Goal: Transaction & Acquisition: Purchase product/service

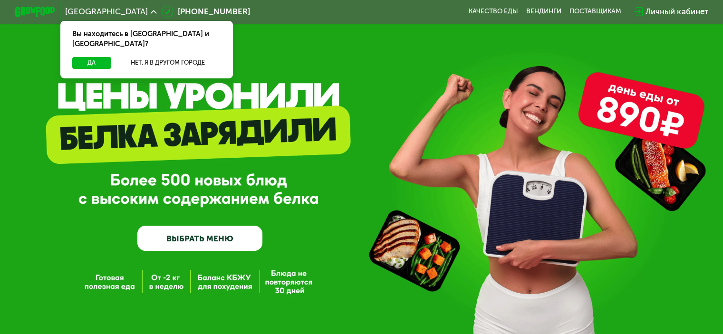
click at [216, 246] on link "ВЫБРАТЬ МЕНЮ" at bounding box center [199, 238] width 125 height 25
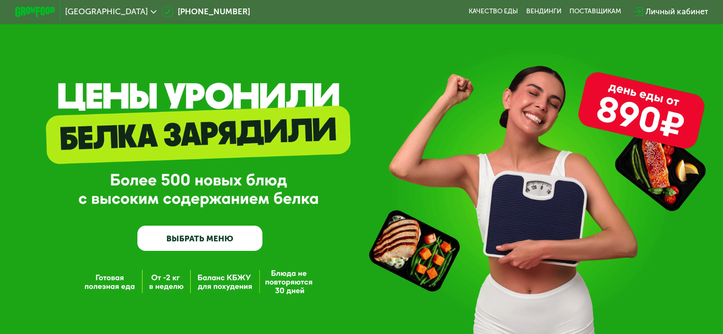
click at [228, 236] on link "ВЫБРАТЬ МЕНЮ" at bounding box center [199, 238] width 125 height 25
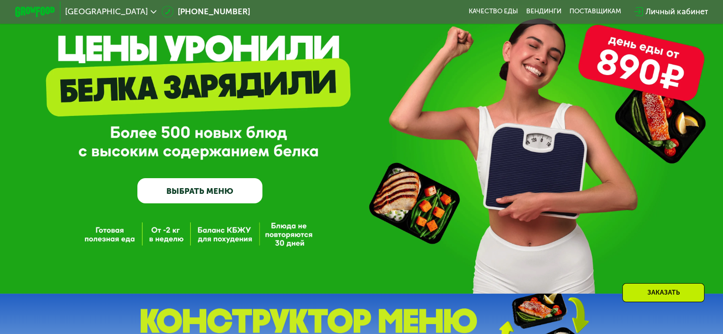
scroll to position [48, 0]
click at [227, 201] on link "ВЫБРАТЬ МЕНЮ" at bounding box center [199, 190] width 125 height 25
click at [227, 195] on link "ВЫБРАТЬ МЕНЮ" at bounding box center [199, 190] width 125 height 25
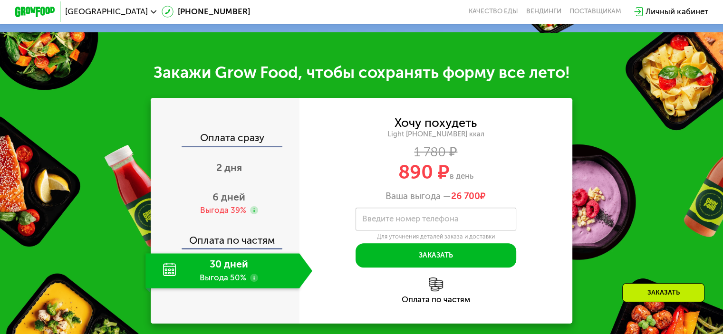
scroll to position [143, 0]
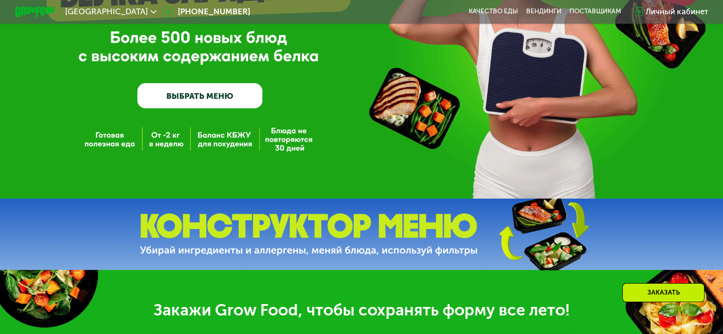
click at [224, 95] on link "ВЫБРАТЬ МЕНЮ" at bounding box center [199, 95] width 125 height 25
click at [224, 98] on link "ВЫБРАТЬ МЕНЮ" at bounding box center [199, 95] width 125 height 25
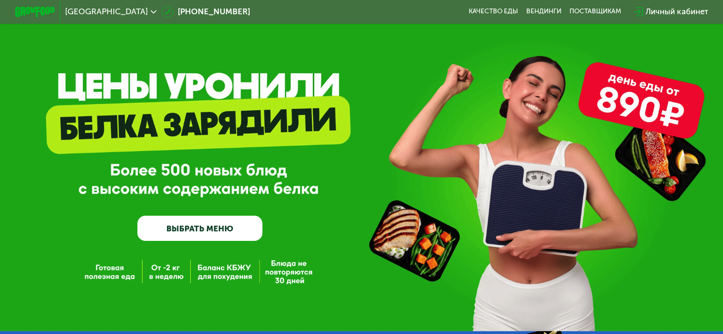
scroll to position [0, 0]
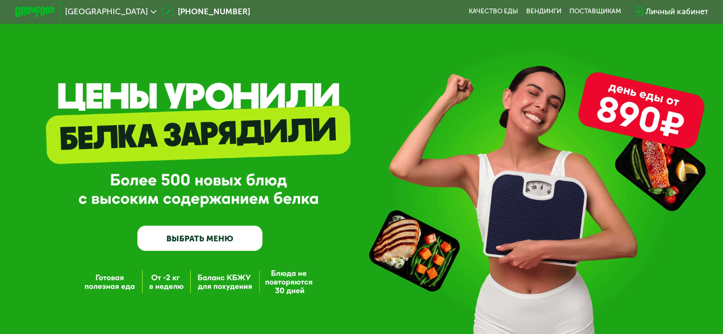
click at [223, 232] on link "ВЫБРАТЬ МЕНЮ" at bounding box center [199, 238] width 125 height 25
click at [220, 241] on link "ВЫБРАТЬ МЕНЮ" at bounding box center [199, 238] width 125 height 25
click at [201, 243] on link "ВЫБРАТЬ МЕНЮ" at bounding box center [199, 238] width 125 height 25
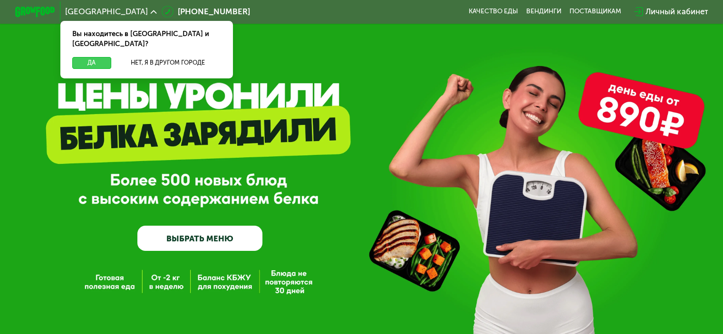
click at [97, 57] on button "Да" at bounding box center [91, 63] width 39 height 12
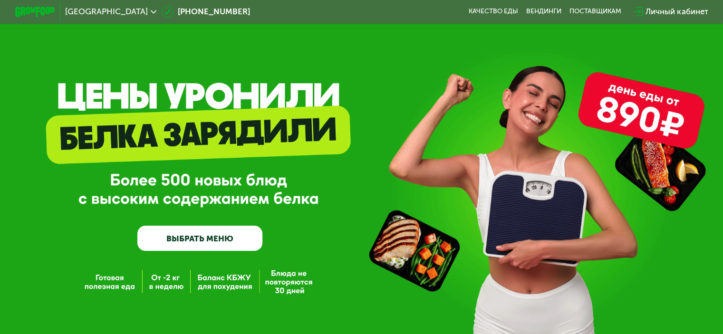
click at [204, 242] on link "ВЫБРАТЬ МЕНЮ" at bounding box center [199, 238] width 125 height 25
click at [205, 243] on link "ВЫБРАТЬ МЕНЮ" at bounding box center [199, 238] width 125 height 25
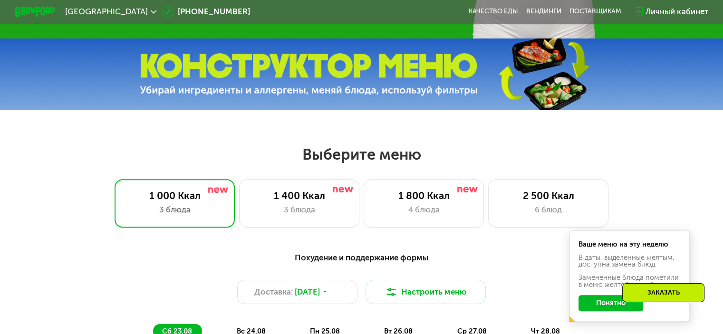
scroll to position [428, 0]
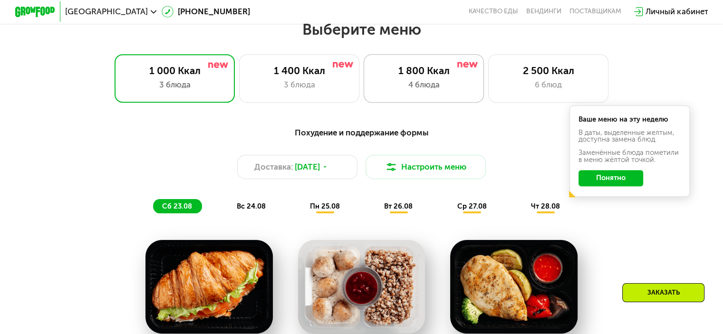
click at [488, 59] on div "1 800 Ккал 4 блюда" at bounding box center [548, 78] width 121 height 48
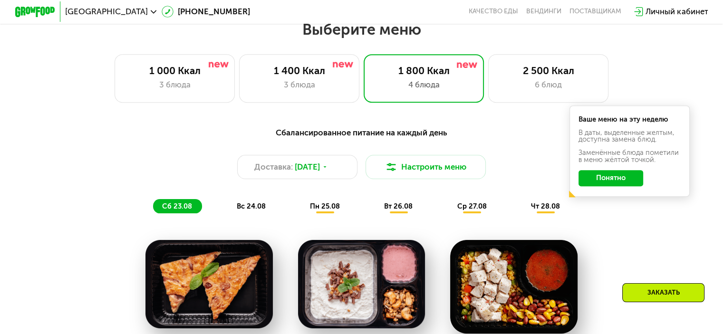
click at [629, 186] on button "Понятно" at bounding box center [611, 178] width 65 height 16
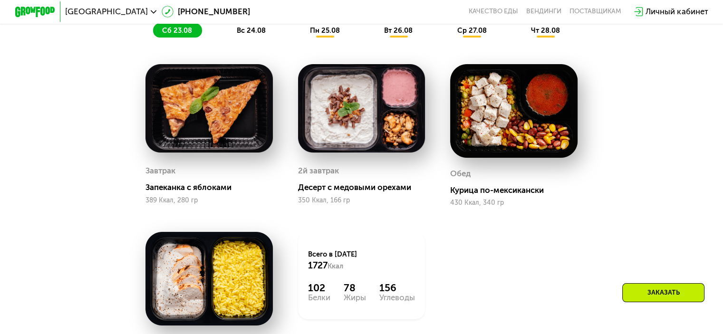
scroll to position [476, 0]
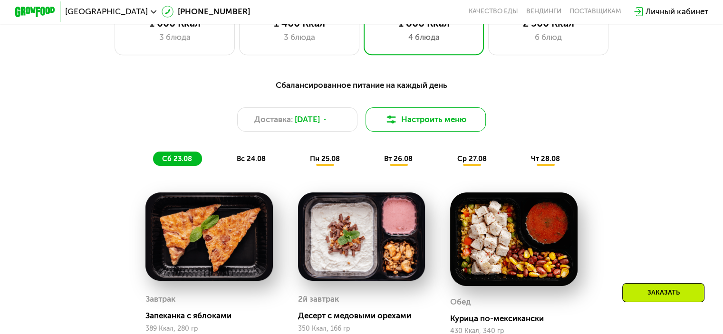
click at [444, 127] on button "Настроить меню" at bounding box center [426, 119] width 121 height 24
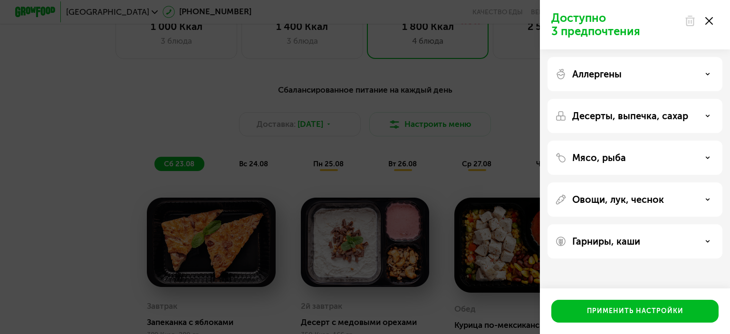
click at [160, 114] on div "Доступно 3 предпочтения Аллергены Десерты, выпечка, сахар Мясо, рыба Овощи, лук…" at bounding box center [365, 167] width 730 height 334
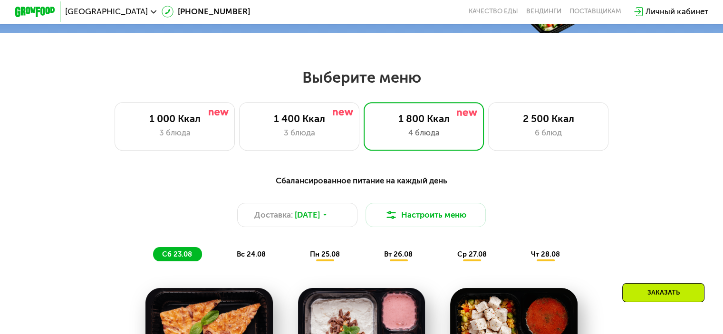
scroll to position [380, 0]
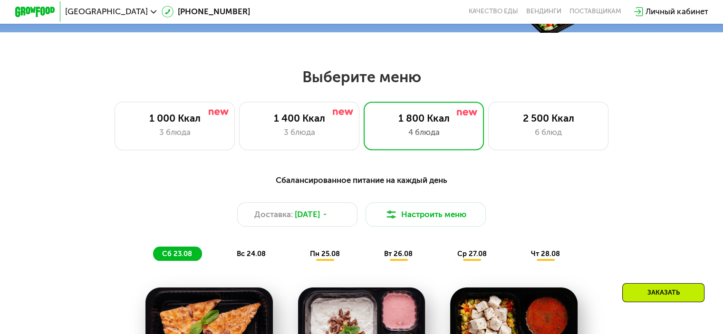
click at [559, 124] on div "2 500 Ккал" at bounding box center [548, 118] width 99 height 12
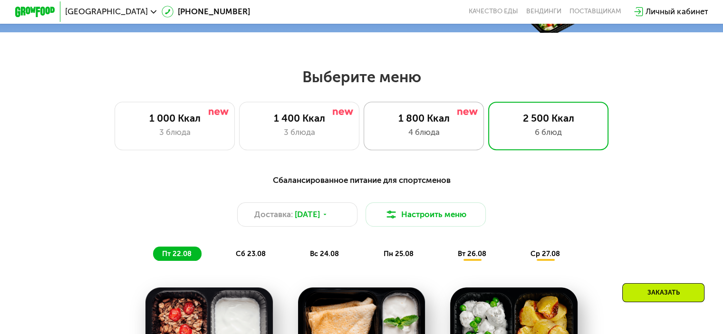
click at [455, 130] on div "4 блюда" at bounding box center [423, 133] width 99 height 12
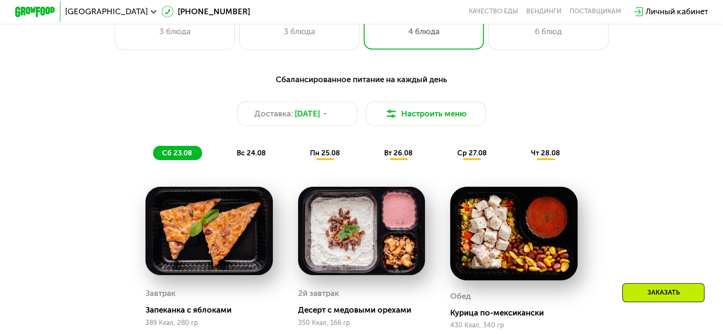
scroll to position [428, 0]
